Goal: Contribute content

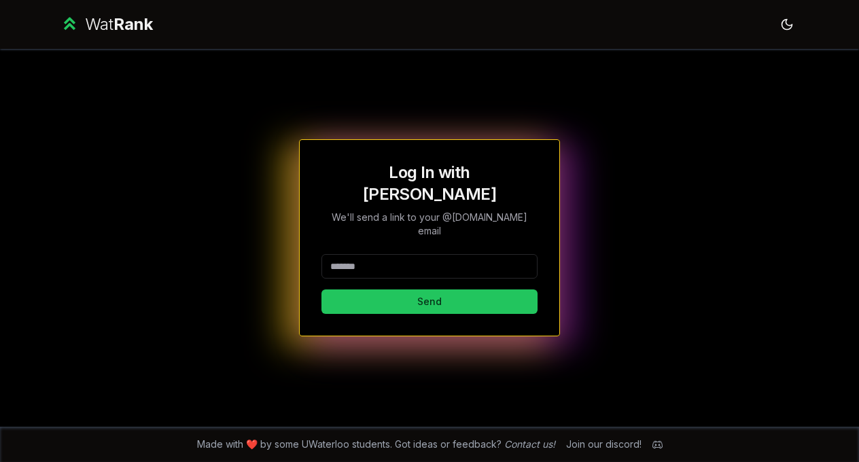
click at [397, 254] on input at bounding box center [429, 266] width 216 height 24
click at [321, 289] on button "Send" at bounding box center [429, 301] width 216 height 24
type input "******"
click at [321, 289] on button "Send" at bounding box center [429, 301] width 216 height 24
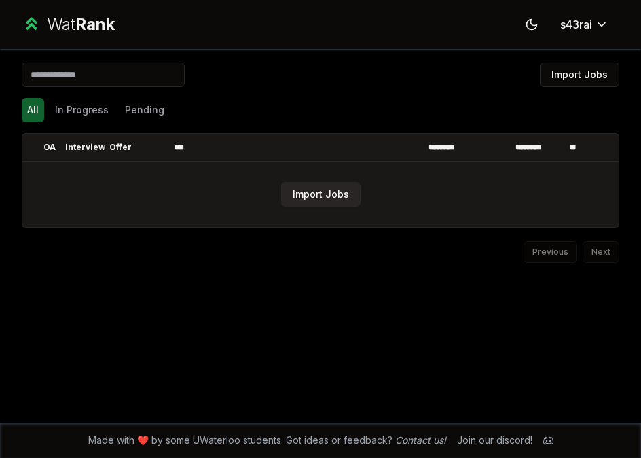
click at [325, 189] on button "Import Jobs" at bounding box center [320, 194] width 79 height 24
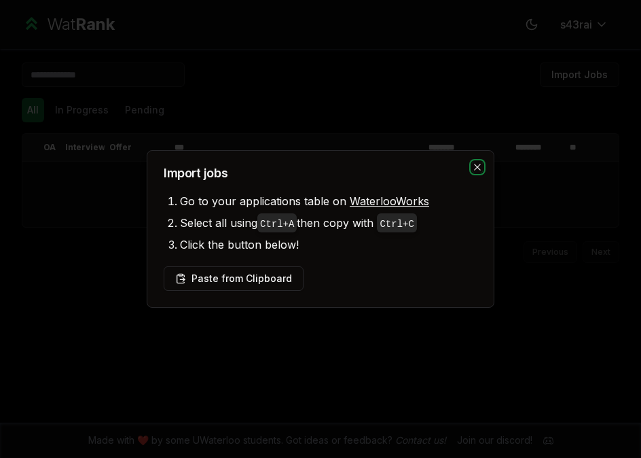
click at [473, 170] on icon "button" at bounding box center [477, 167] width 11 height 11
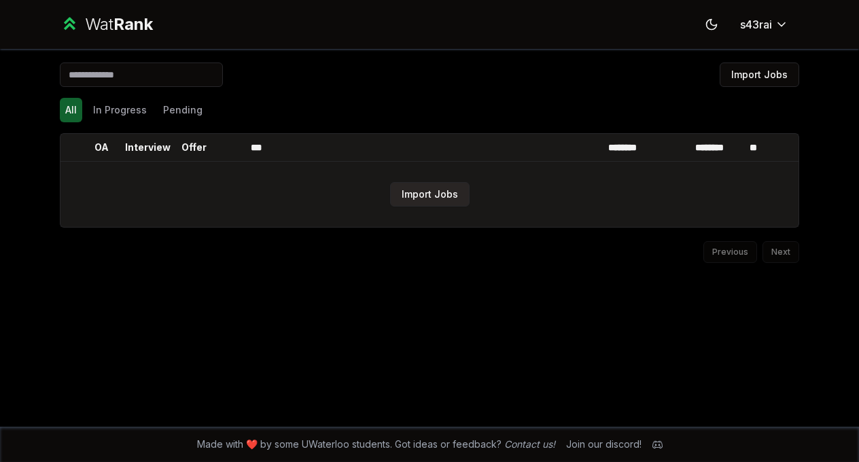
click at [414, 198] on button "Import Jobs" at bounding box center [429, 194] width 79 height 24
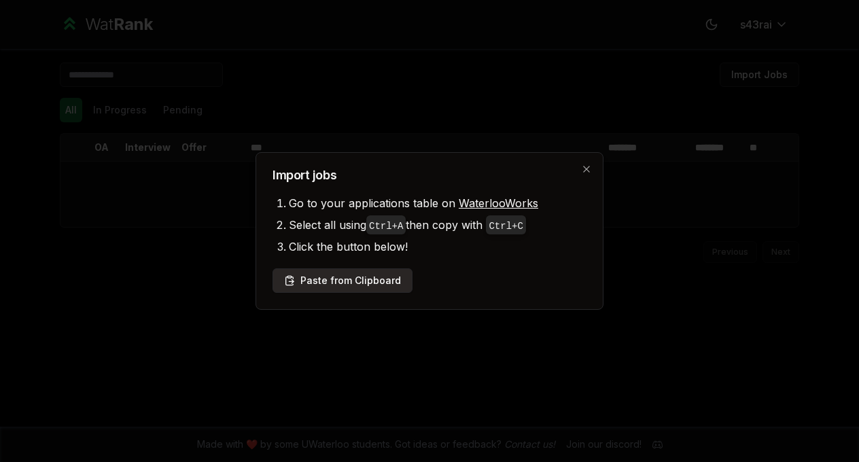
click at [383, 277] on button "Paste from Clipboard" at bounding box center [342, 280] width 140 height 24
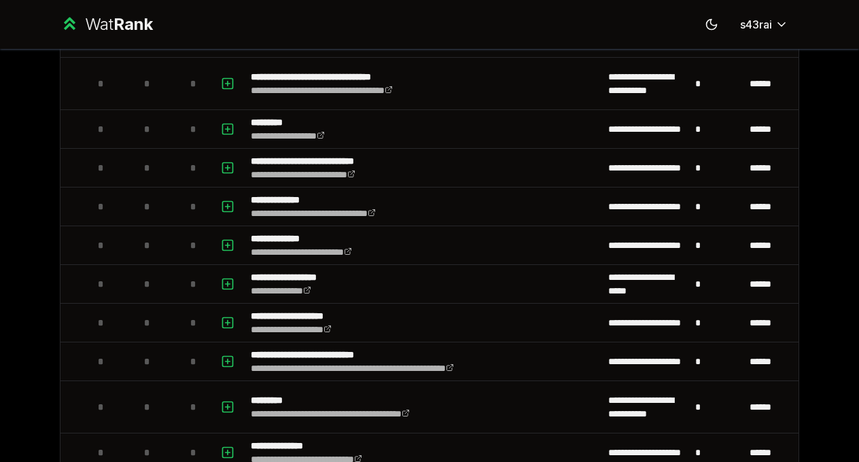
scroll to position [1559, 0]
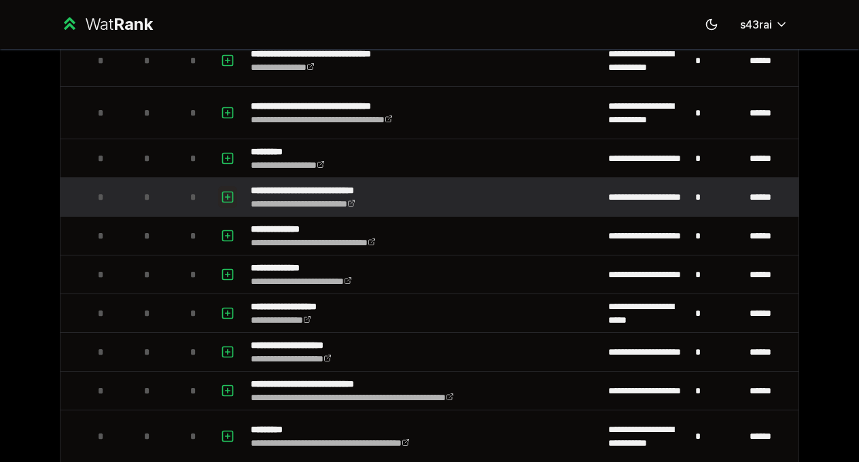
click at [226, 192] on icon "button" at bounding box center [228, 197] width 14 height 16
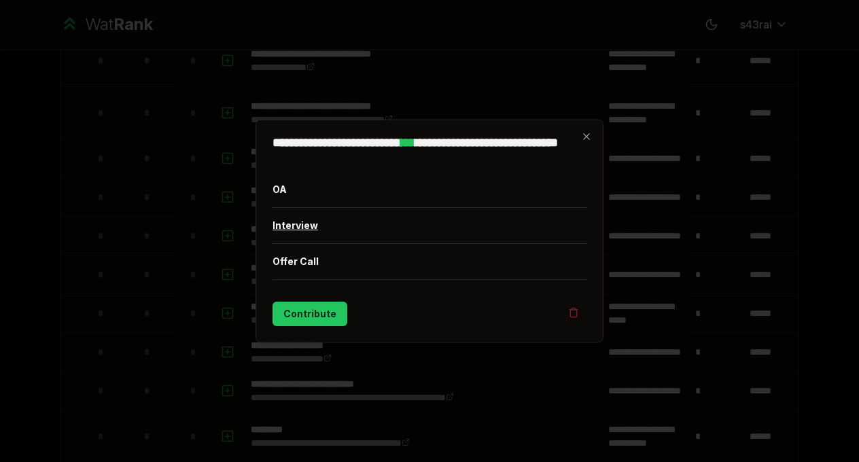
click at [307, 227] on button "Interview" at bounding box center [429, 225] width 314 height 35
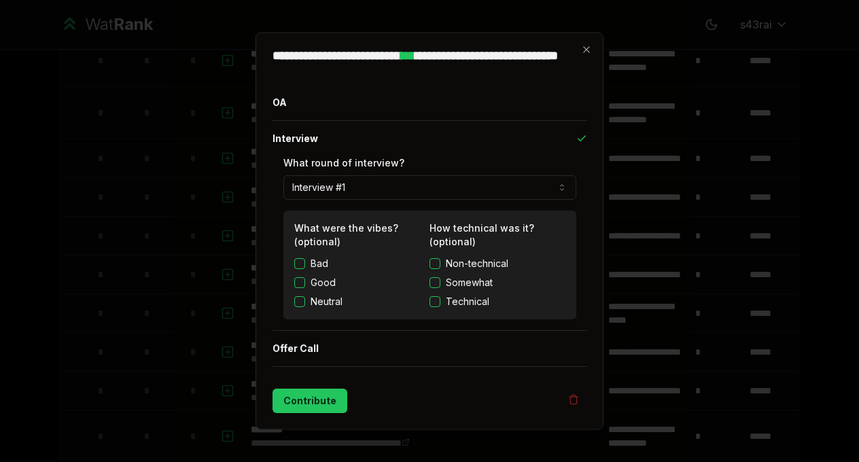
click at [421, 194] on button "Interview #1" at bounding box center [429, 187] width 293 height 24
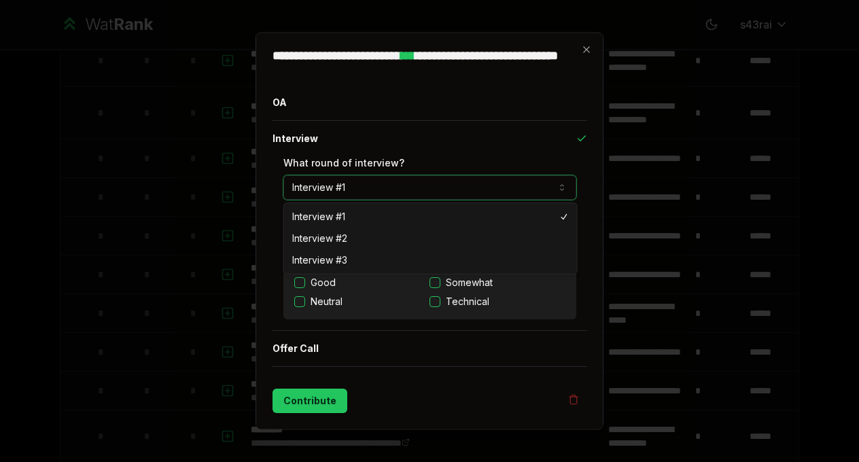
click at [421, 194] on button "Interview #1" at bounding box center [429, 187] width 293 height 24
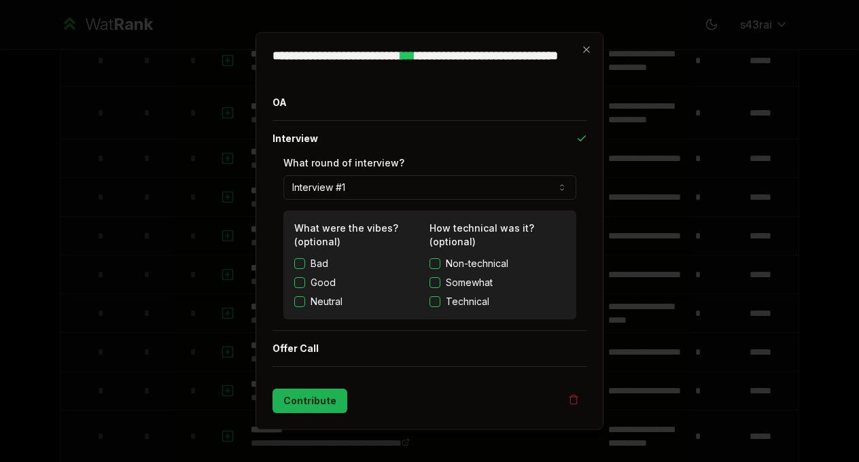
click at [318, 397] on button "Contribute" at bounding box center [309, 400] width 75 height 24
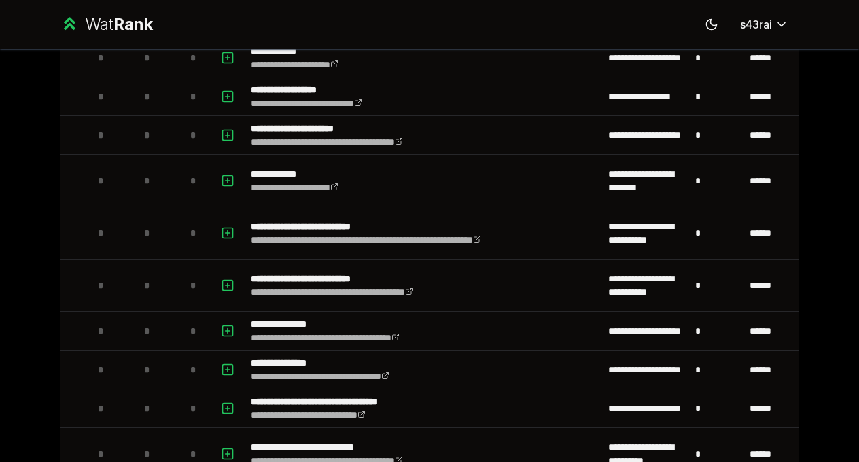
scroll to position [0, 0]
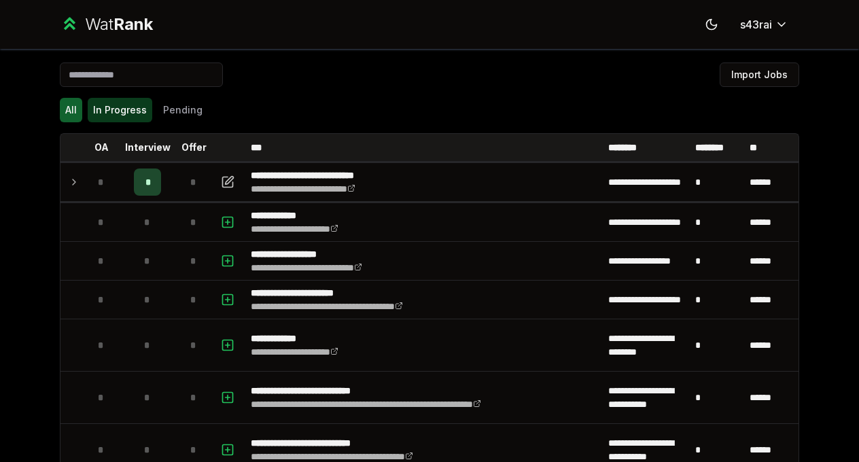
click at [122, 115] on button "In Progress" at bounding box center [120, 110] width 65 height 24
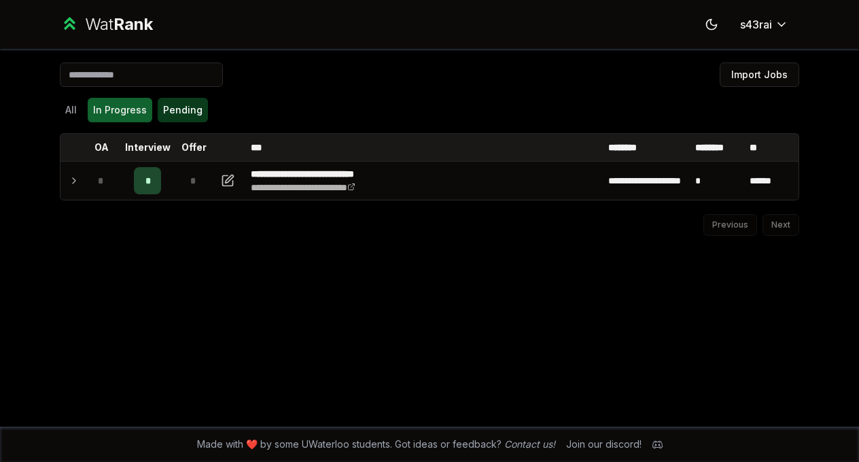
click at [185, 115] on button "Pending" at bounding box center [183, 110] width 50 height 24
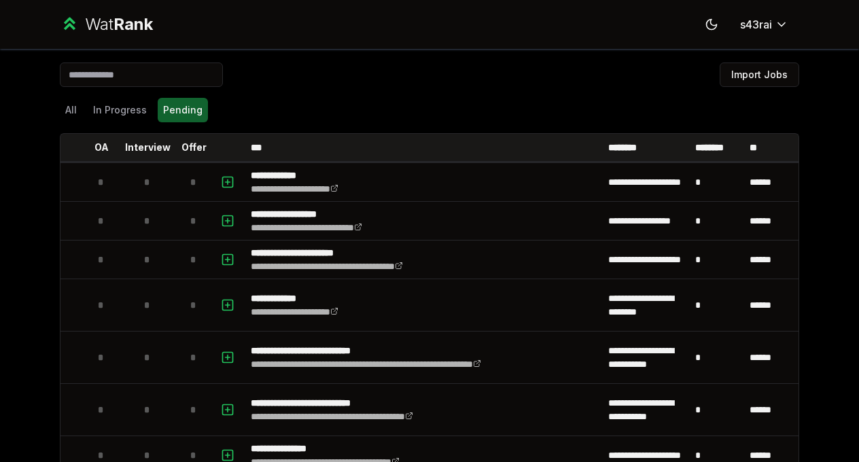
click at [79, 114] on div "All In Progress Pending" at bounding box center [429, 110] width 739 height 24
click at [71, 113] on button "All" at bounding box center [71, 110] width 22 height 24
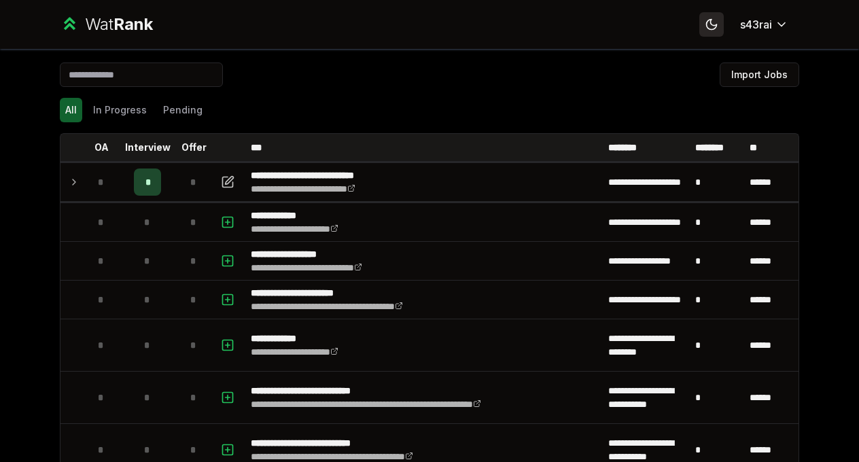
click at [640, 20] on icon at bounding box center [711, 25] width 10 height 10
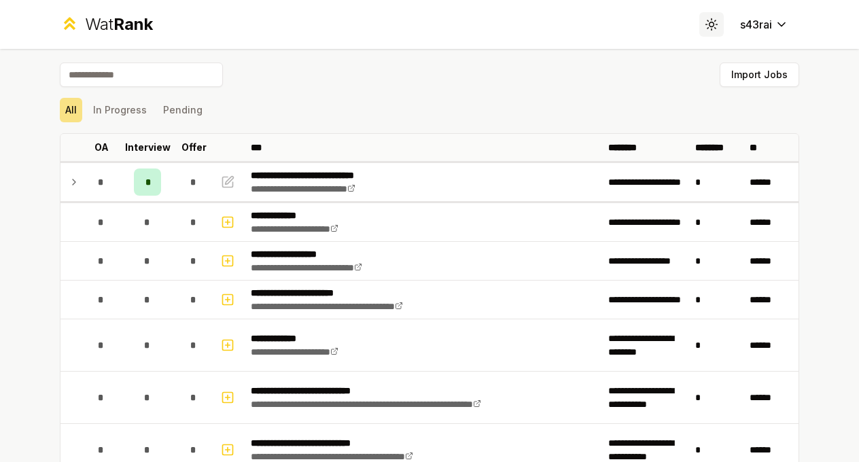
click at [640, 20] on icon at bounding box center [711, 19] width 0 height 1
